Goal: Task Accomplishment & Management: Manage account settings

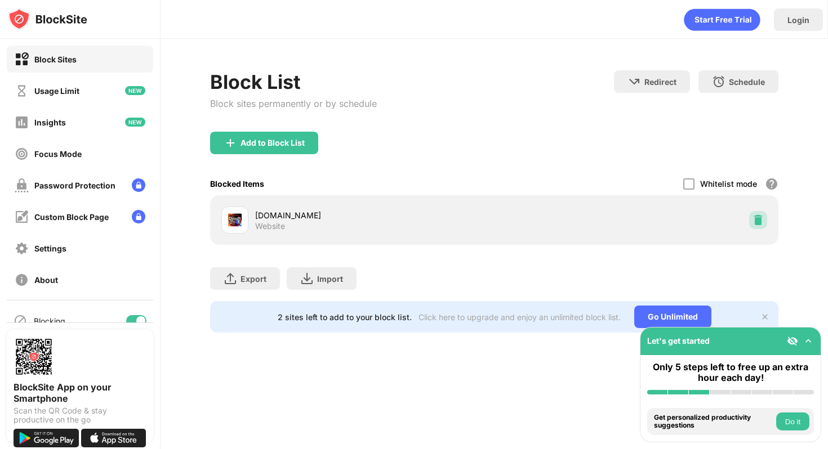
click at [752, 216] on div at bounding box center [758, 220] width 18 height 18
